Goal: Navigation & Orientation: Understand site structure

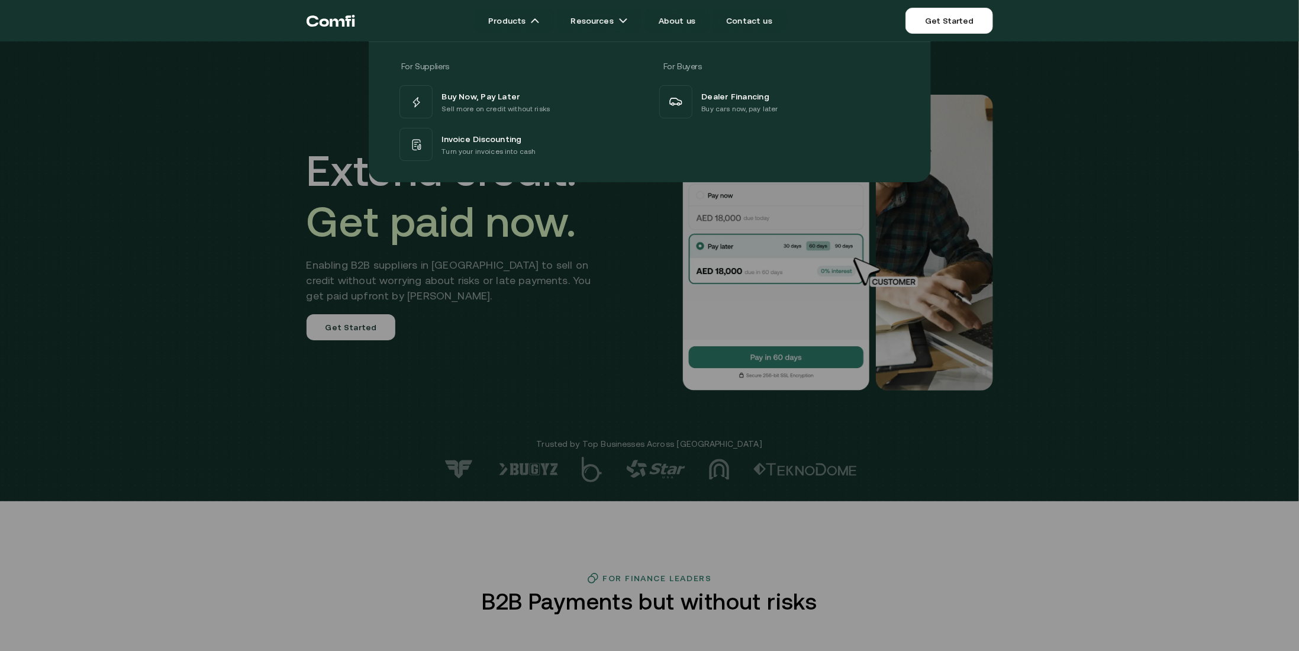
click at [221, 156] on div "For Suppliers For Buyers Buy Now, Pay Later Sell more on credit without risks I…" at bounding box center [649, 108] width 1299 height 150
click at [325, 21] on icon "Return to the top of the Comfi home page" at bounding box center [323, 23] width 9 height 8
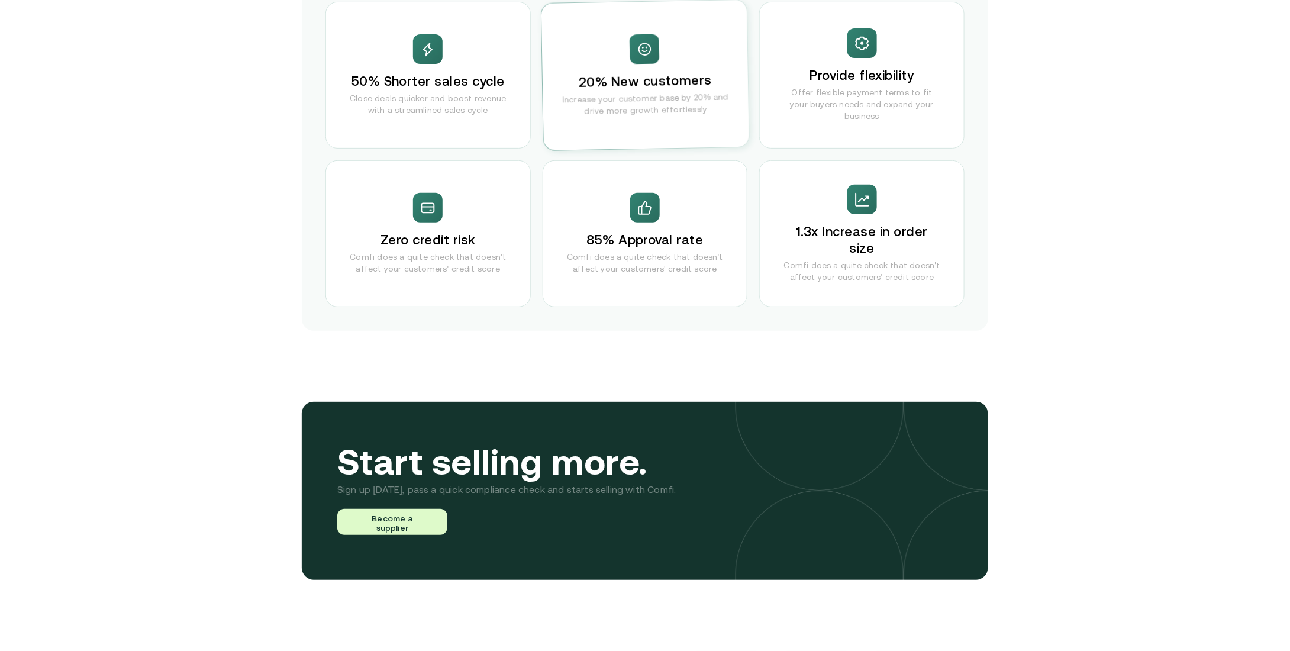
scroll to position [2367, 0]
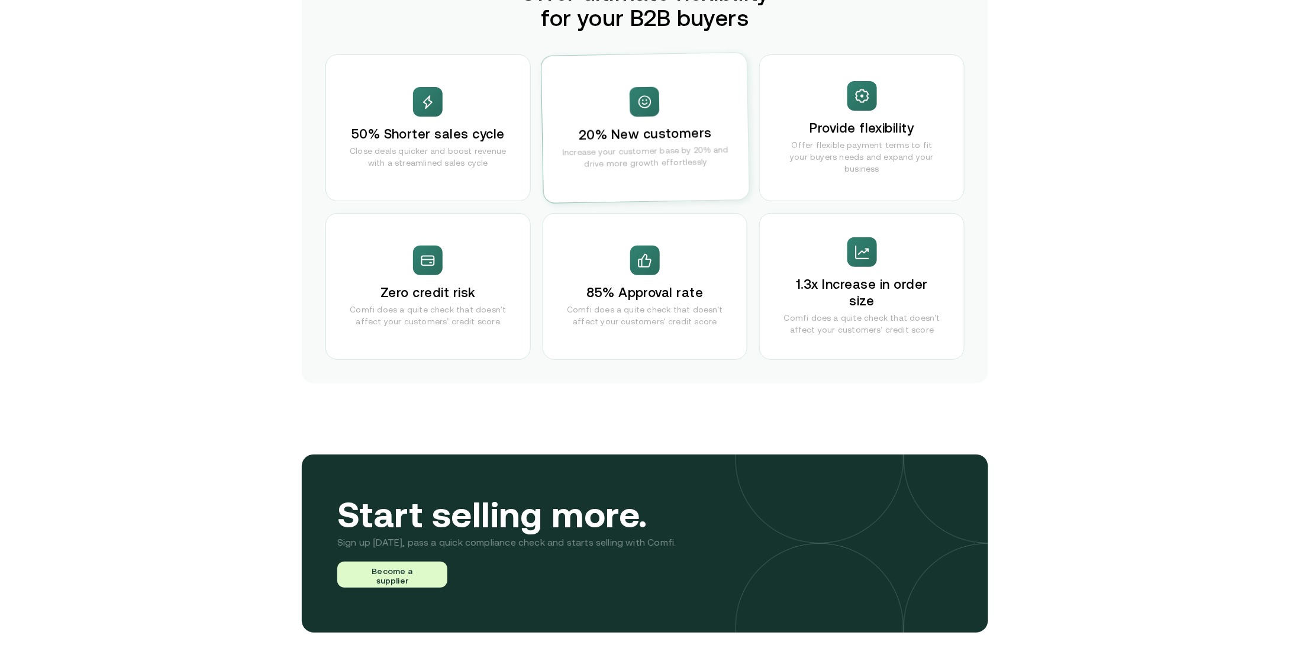
click at [640, 92] on div at bounding box center [645, 102] width 30 height 30
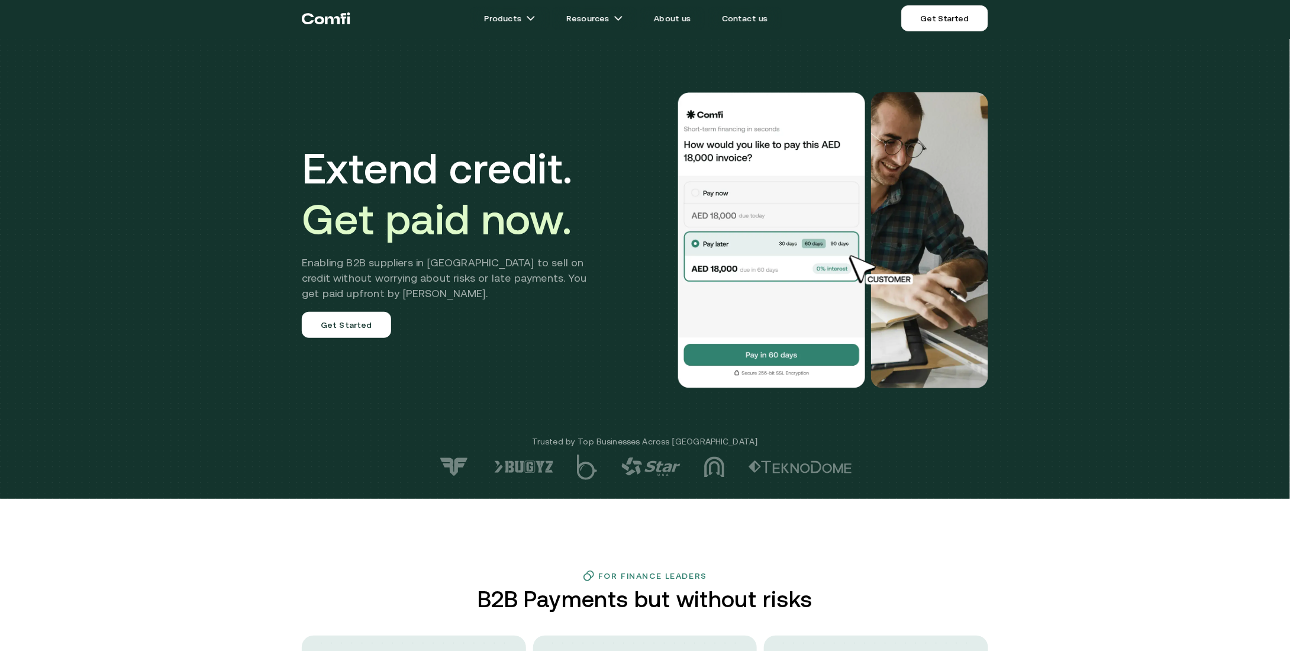
scroll to position [0, 0]
